Goal: Information Seeking & Learning: Learn about a topic

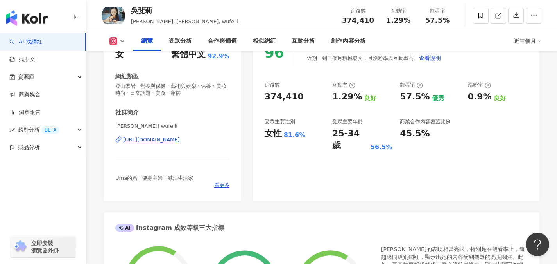
scroll to position [125, 0]
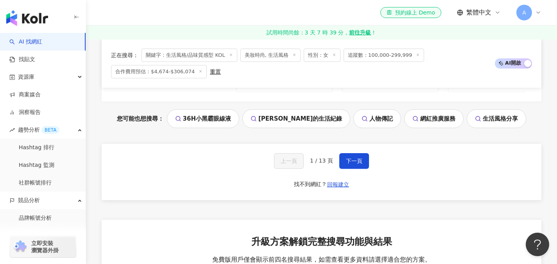
scroll to position [1698, 0]
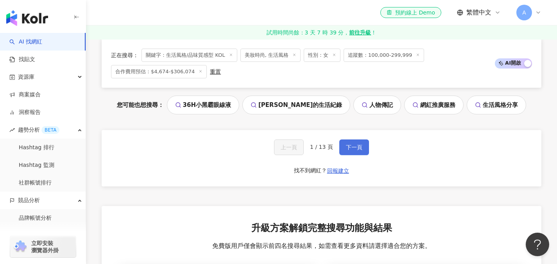
click at [348, 144] on span "下一頁" at bounding box center [354, 147] width 16 height 6
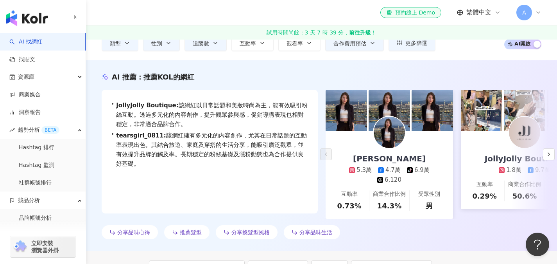
scroll to position [58, 0]
click at [549, 155] on polyline "button" at bounding box center [549, 153] width 2 height 3
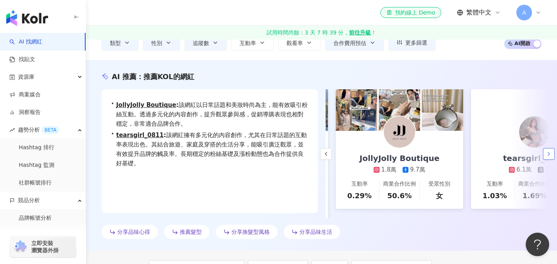
scroll to position [0, 135]
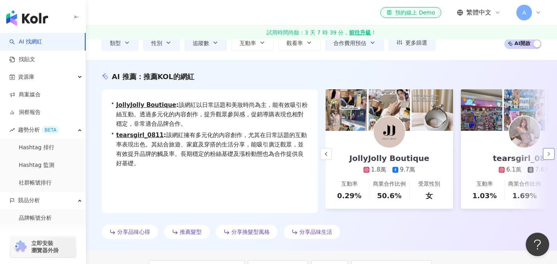
click at [549, 155] on polyline "button" at bounding box center [549, 153] width 2 height 3
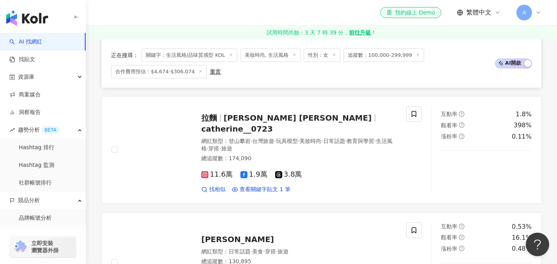
scroll to position [478, 0]
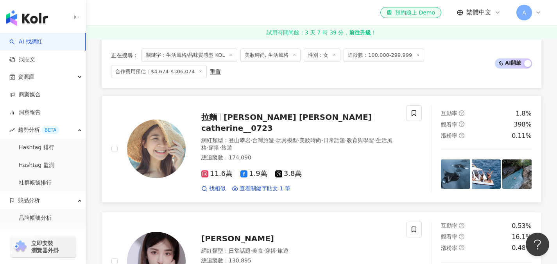
click at [273, 123] on span "catherine__0723" at bounding box center [237, 127] width 72 height 9
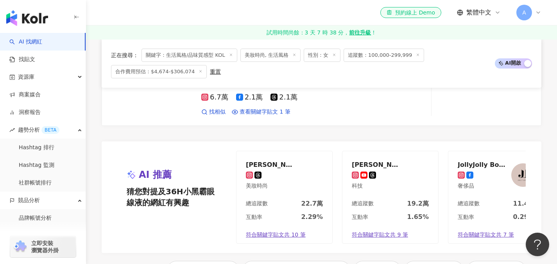
scroll to position [1623, 0]
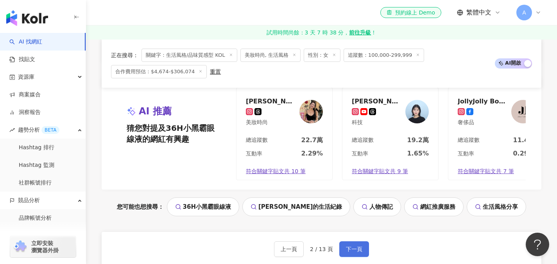
click at [350, 241] on button "下一頁" at bounding box center [354, 249] width 30 height 16
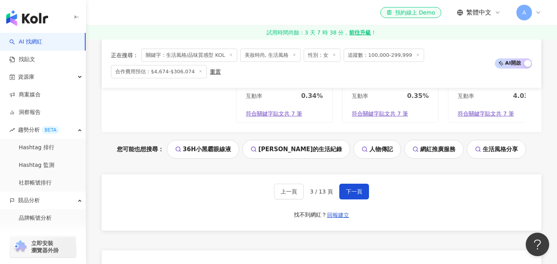
scroll to position [1650, 0]
click at [353, 191] on button "下一頁" at bounding box center [354, 191] width 30 height 16
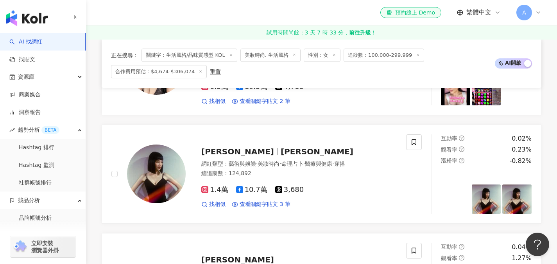
scroll to position [0, 0]
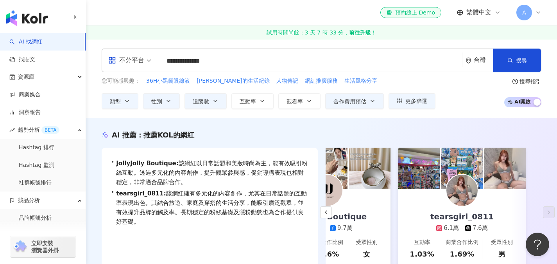
click at [188, 59] on input "**********" at bounding box center [310, 61] width 297 height 15
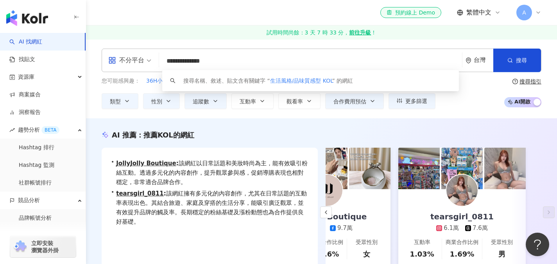
drag, startPoint x: 168, startPoint y: 61, endPoint x: 271, endPoint y: 62, distance: 102.5
click at [271, 62] on input "**********" at bounding box center [310, 61] width 297 height 15
type input "*"
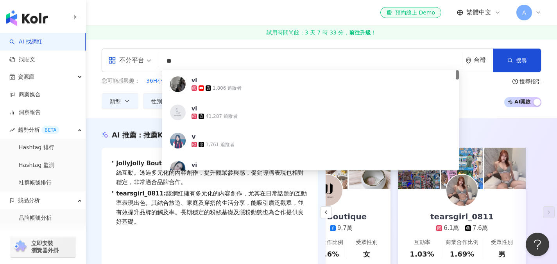
type input "*"
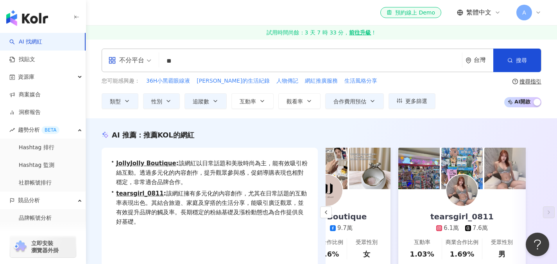
type input "**"
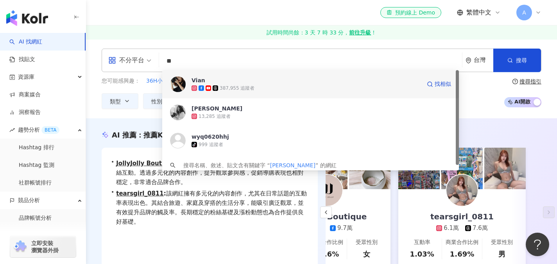
click at [257, 94] on div "Vian 387,955 追蹤者 找相似" at bounding box center [310, 84] width 297 height 28
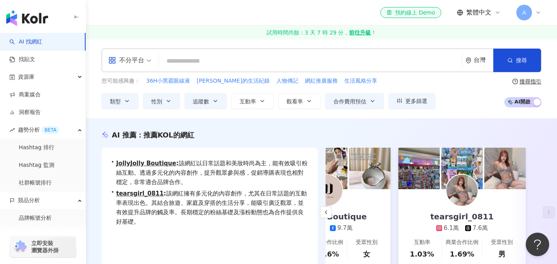
click at [176, 63] on input "search" at bounding box center [310, 61] width 297 height 15
paste input "********"
type input "********"
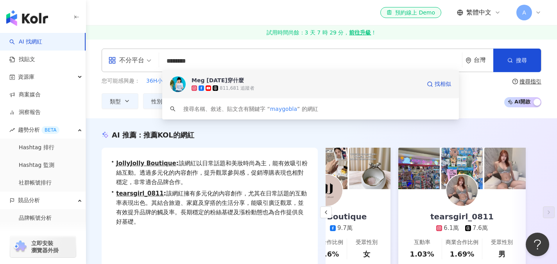
click at [205, 82] on div "Meg 今天穿什麼" at bounding box center [218, 80] width 52 height 8
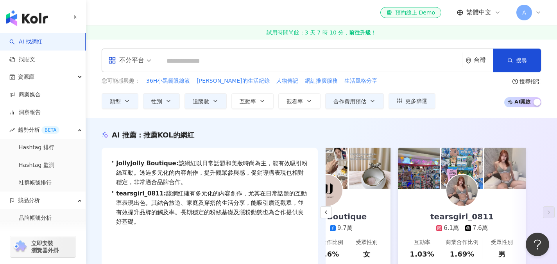
click at [176, 59] on input "search" at bounding box center [310, 61] width 297 height 15
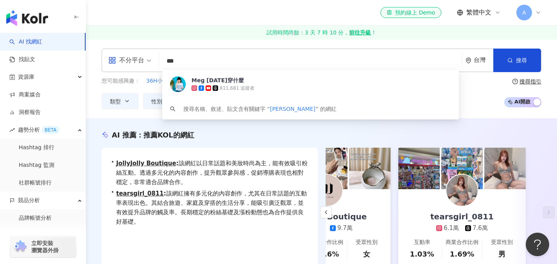
type input "**"
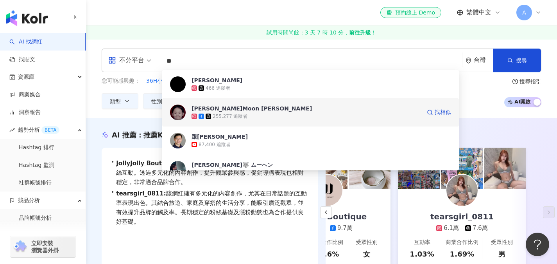
click at [228, 118] on div "255,277 追蹤者" at bounding box center [230, 116] width 35 height 7
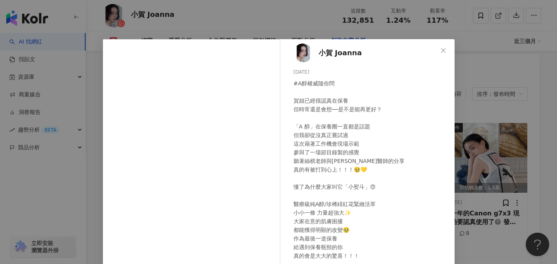
scroll to position [3, 0]
click at [440, 47] on button "Close" at bounding box center [444, 51] width 16 height 16
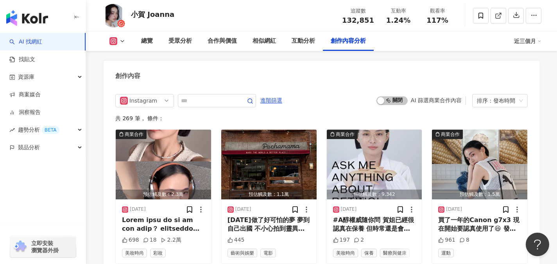
scroll to position [2523, 0]
click at [180, 44] on div "受眾分析" at bounding box center [180, 40] width 23 height 9
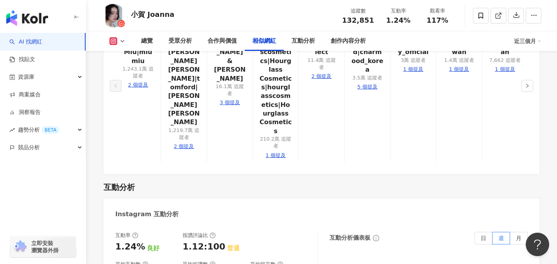
scroll to position [1555, 0]
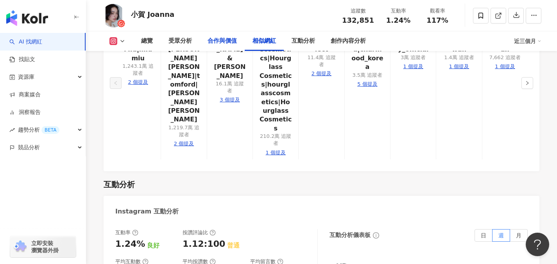
click at [225, 39] on div "合作與價值" at bounding box center [222, 40] width 29 height 9
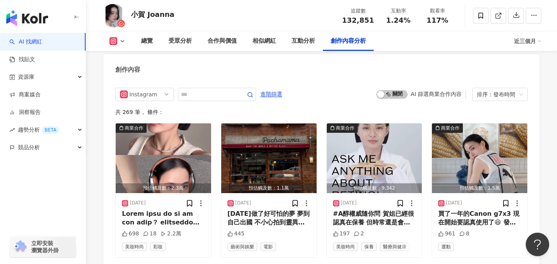
scroll to position [2396, 0]
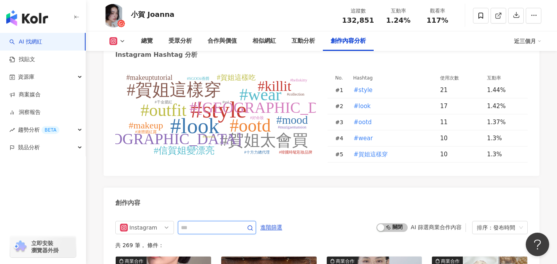
click at [205, 223] on input "text" at bounding box center [208, 227] width 55 height 9
type input "*****"
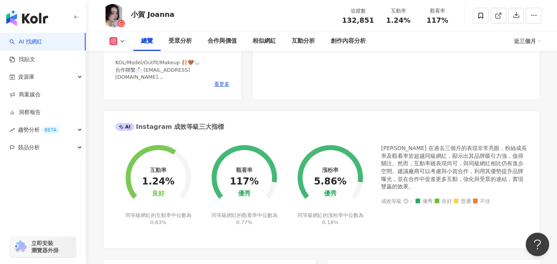
scroll to position [94, 0]
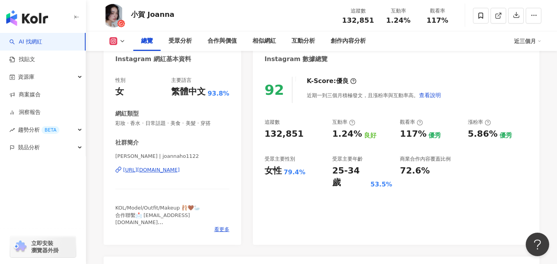
click at [158, 169] on div "https://www.instagram.com/joannaho1122/" at bounding box center [151, 169] width 57 height 7
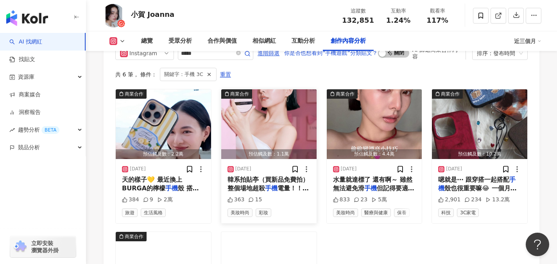
scroll to position [2298, 0]
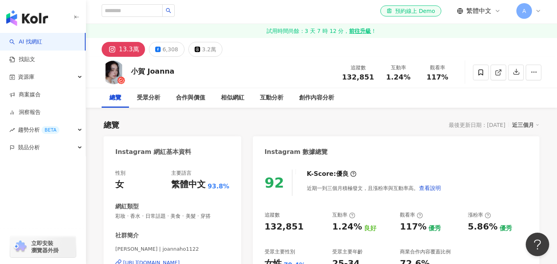
scroll to position [4, 0]
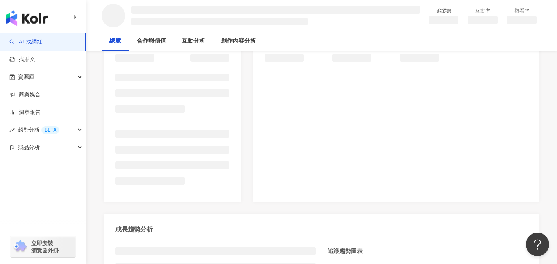
scroll to position [129, 0]
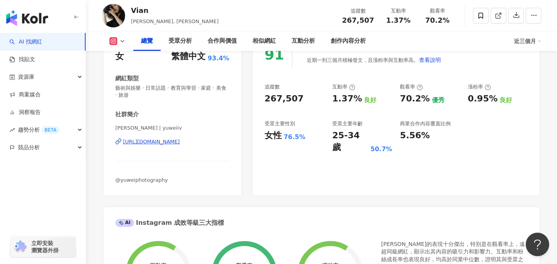
click at [197, 124] on div "社群簡介 [PERSON_NAME] | yuweiiv [URL][DOMAIN_NAME] @yuweiphotography" at bounding box center [172, 146] width 114 height 73
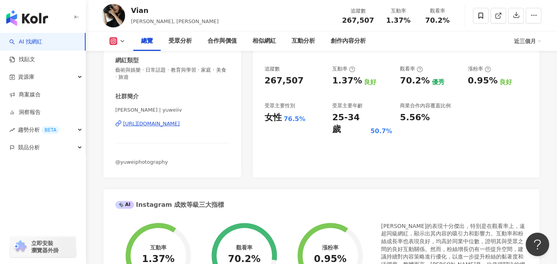
click at [180, 122] on div "[URL][DOMAIN_NAME]" at bounding box center [151, 123] width 57 height 7
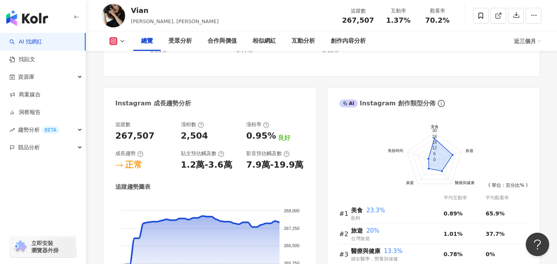
scroll to position [395, 0]
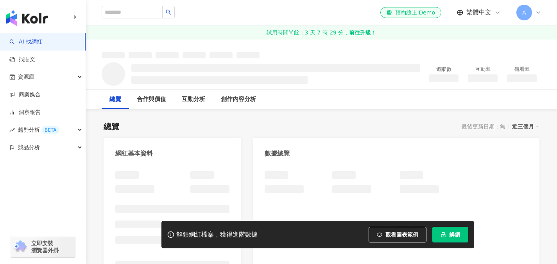
click at [447, 234] on button "解鎖" at bounding box center [451, 234] width 36 height 16
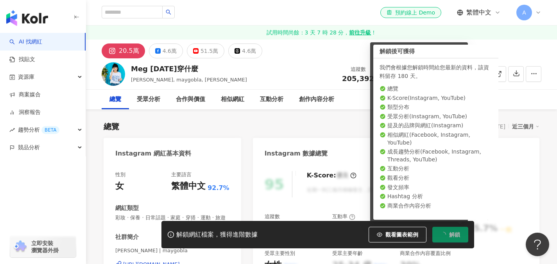
click at [241, 124] on div "總覽 最後更新日期：2025/9/15 近三個月" at bounding box center [322, 126] width 436 height 11
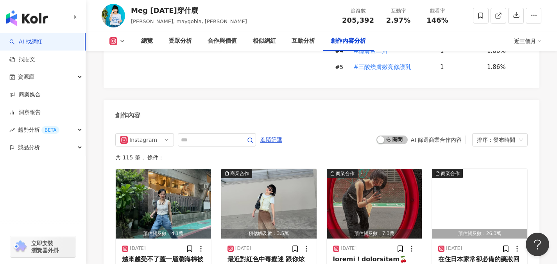
scroll to position [2407, 0]
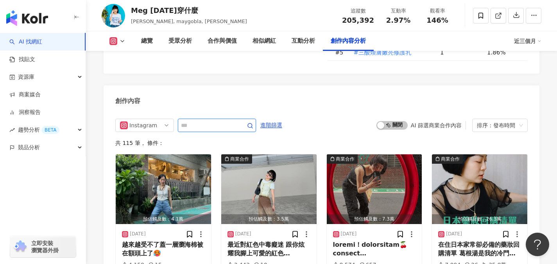
click at [187, 120] on input "text" at bounding box center [208, 124] width 55 height 9
type input "*****"
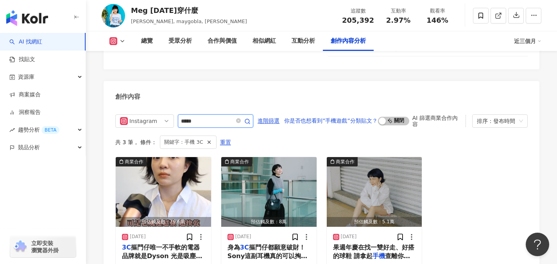
scroll to position [2417, 0]
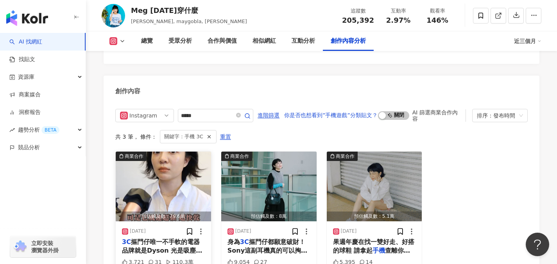
click at [170, 151] on img "button" at bounding box center [163, 186] width 95 height 70
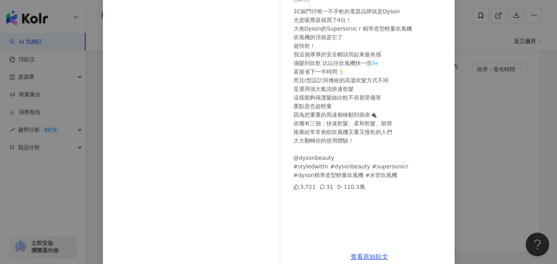
scroll to position [0, 0]
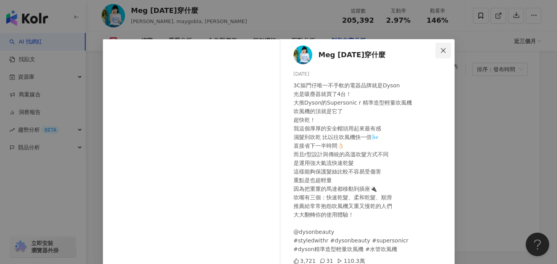
click at [442, 50] on icon "close" at bounding box center [443, 50] width 6 height 6
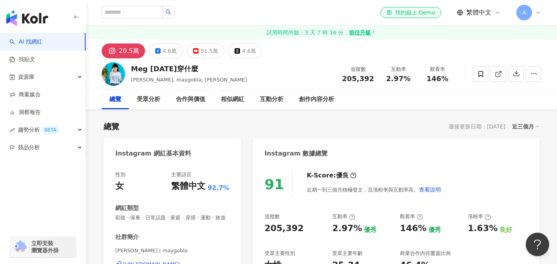
scroll to position [2, 0]
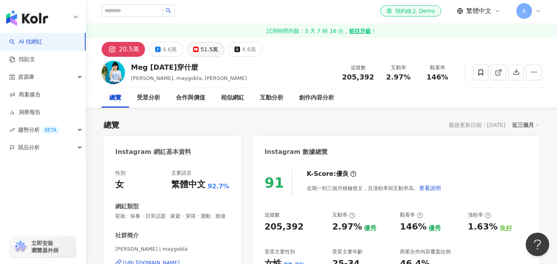
click at [207, 50] on div "51.5萬" at bounding box center [210, 49] width 18 height 11
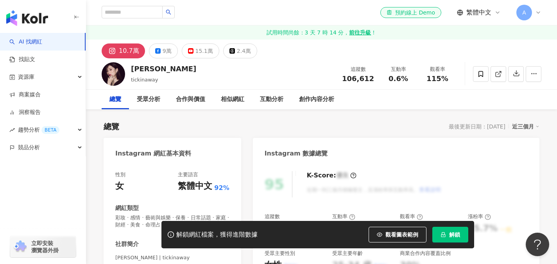
click at [445, 235] on icon "lock" at bounding box center [443, 234] width 4 height 5
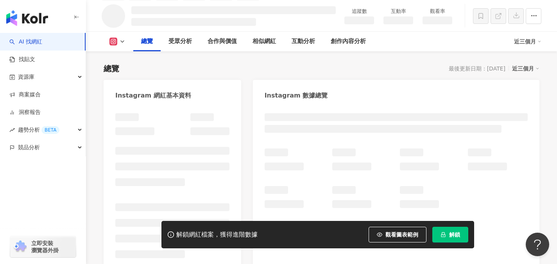
scroll to position [62, 0]
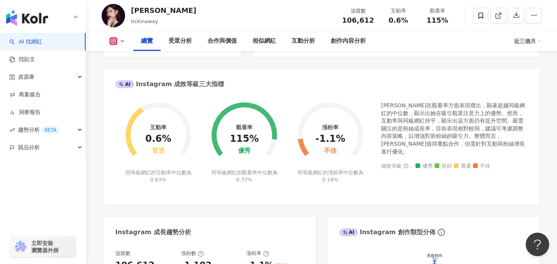
scroll to position [155, 0]
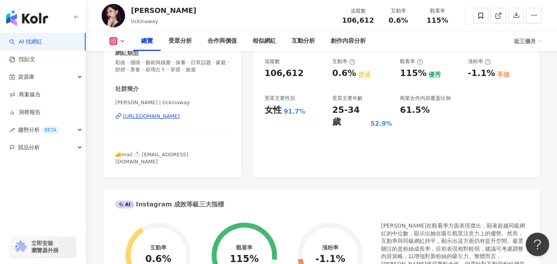
click at [171, 117] on div "https://www.instagram.com/tickinaway/" at bounding box center [151, 116] width 57 height 7
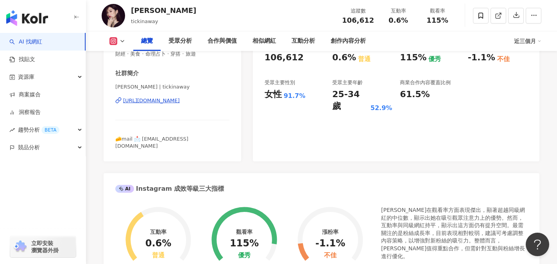
scroll to position [172, 0]
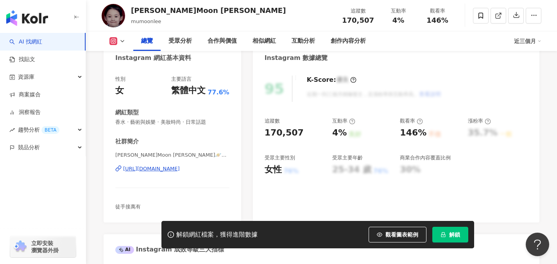
scroll to position [115, 0]
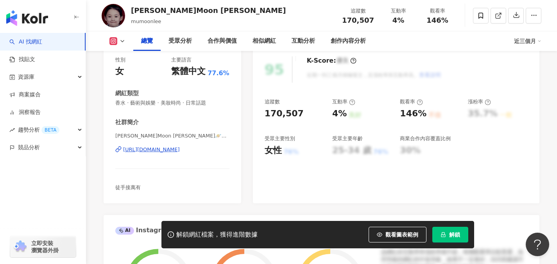
click at [180, 149] on div "https://www.instagram.com/mumoonlee/" at bounding box center [151, 149] width 57 height 7
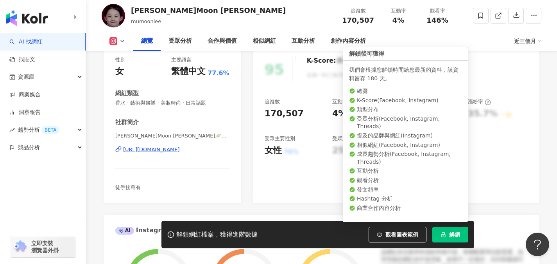
click at [450, 232] on span "解鎖" at bounding box center [454, 234] width 11 height 6
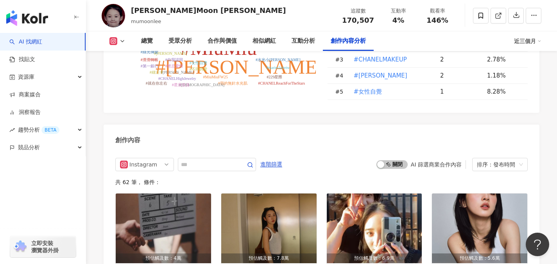
scroll to position [2352, 0]
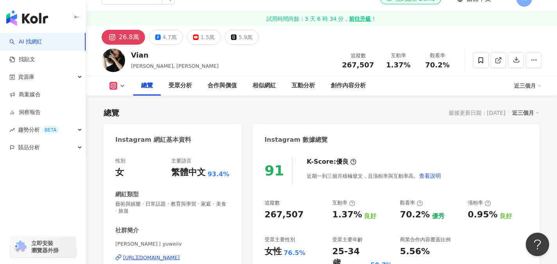
scroll to position [52, 0]
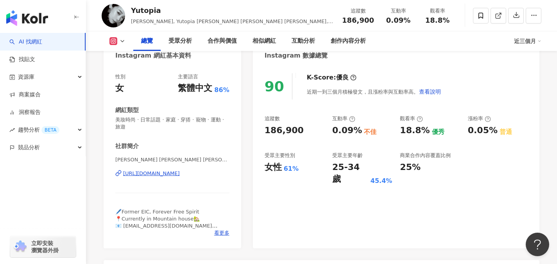
scroll to position [109, 0]
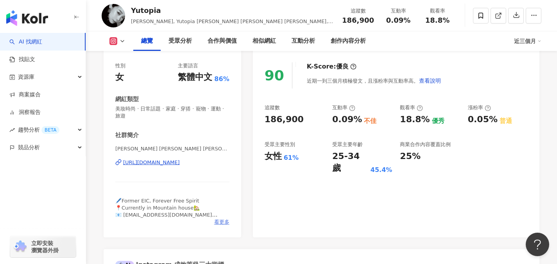
click at [219, 220] on span "看更多" at bounding box center [221, 221] width 15 height 7
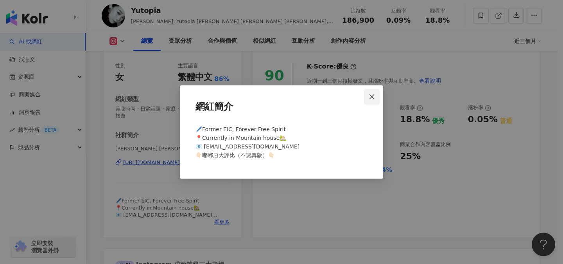
click at [372, 99] on icon "close" at bounding box center [372, 96] width 6 height 6
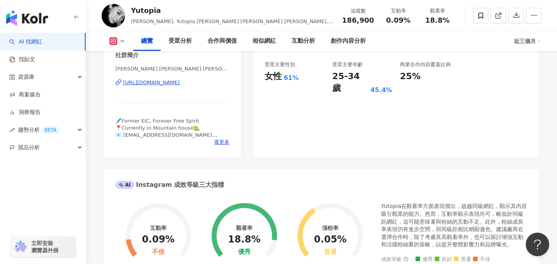
scroll to position [255, 0]
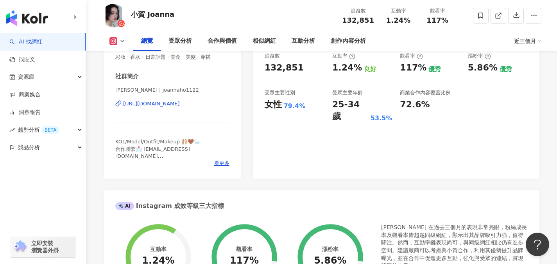
scroll to position [174, 0]
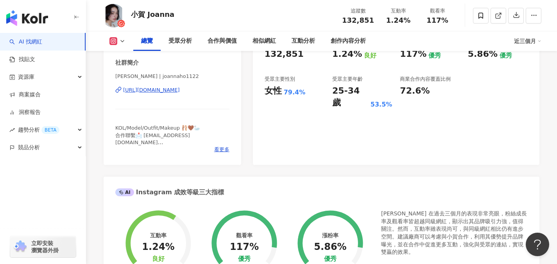
click at [169, 92] on div "[URL][DOMAIN_NAME]" at bounding box center [151, 89] width 57 height 7
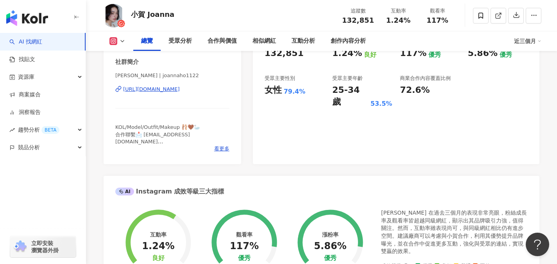
scroll to position [176, 0]
